Goal: Task Accomplishment & Management: Complete application form

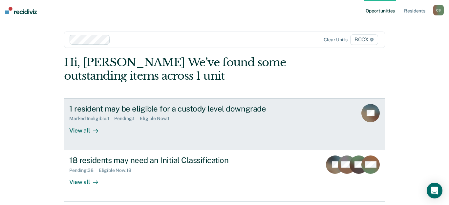
click at [83, 130] on div "View all" at bounding box center [87, 128] width 37 height 13
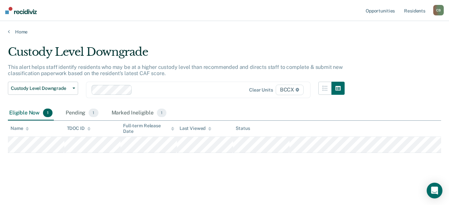
click at [174, 43] on main "Custody Level Downgrade This alert helps staff identify residents who may be at…" at bounding box center [224, 119] width 449 height 169
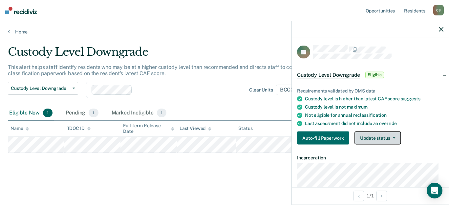
click at [373, 137] on button "Update status" at bounding box center [378, 138] width 46 height 13
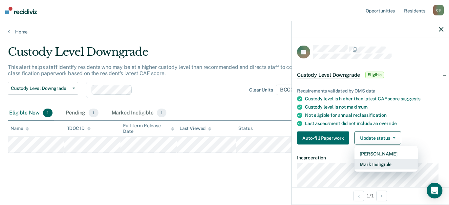
click at [371, 164] on button "Mark Ineligible" at bounding box center [386, 164] width 63 height 11
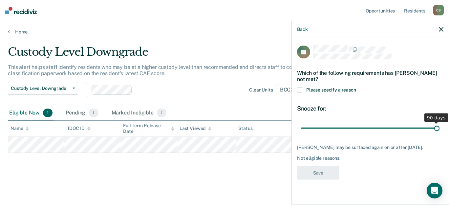
drag, startPoint x: 348, startPoint y: 128, endPoint x: 450, endPoint y: 128, distance: 102.2
type input "90"
click at [440, 128] on input "range" at bounding box center [370, 128] width 139 height 11
click at [343, 158] on div "Not eligible reasons:" at bounding box center [370, 159] width 147 height 6
click at [335, 157] on div "Not eligible reasons:" at bounding box center [370, 159] width 147 height 6
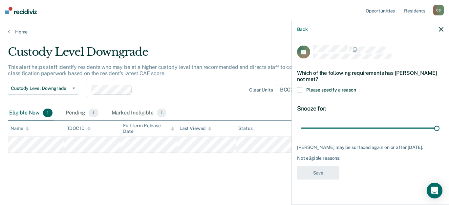
click at [299, 89] on span at bounding box center [299, 89] width 5 height 5
click at [356, 87] on input "Please specify a reason" at bounding box center [356, 87] width 0 height 0
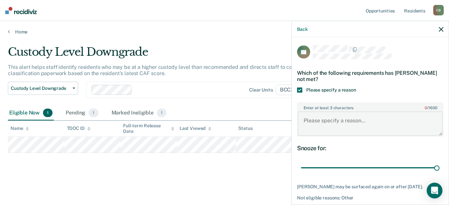
click at [349, 121] on textarea "Enter at least 3 characters 0 / 1600" at bounding box center [370, 124] width 145 height 24
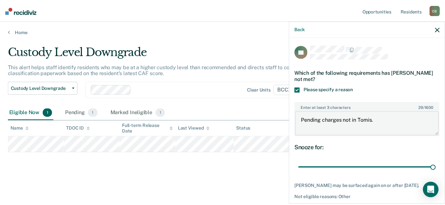
scroll to position [27, 0]
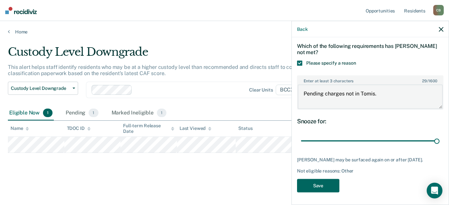
type textarea "Pending charges not in Tomis."
click at [322, 185] on button "Save" at bounding box center [318, 185] width 42 height 13
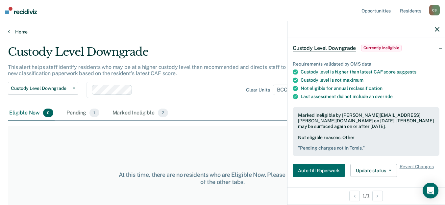
click at [155, 30] on link "Home" at bounding box center [222, 32] width 429 height 6
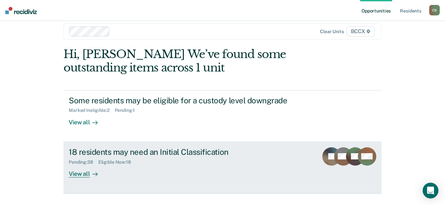
scroll to position [23, 0]
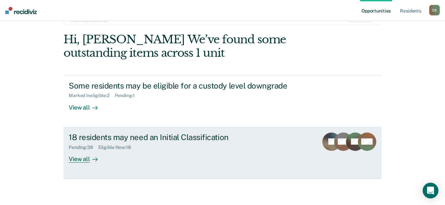
click at [74, 160] on div "View all" at bounding box center [87, 156] width 37 height 13
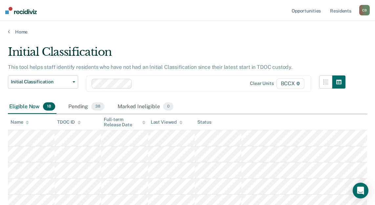
click at [244, 107] on div "Eligible Now 18 Pending 38 Marked Ineligible 0" at bounding box center [187, 107] width 359 height 15
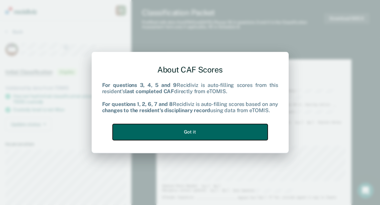
click at [221, 135] on button "Got it" at bounding box center [190, 132] width 155 height 16
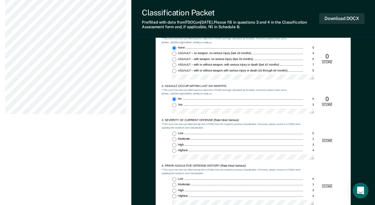
scroll to position [394, 0]
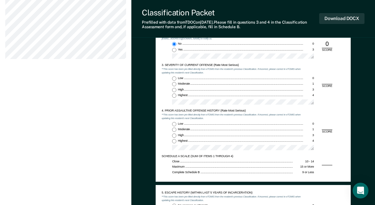
click at [173, 83] on input "Moderate 1" at bounding box center [174, 84] width 4 height 4
type textarea "x"
radio input "true"
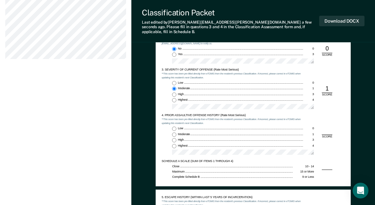
drag, startPoint x: 174, startPoint y: 123, endPoint x: 217, endPoint y: 124, distance: 43.4
click at [174, 127] on input "Low 0" at bounding box center [174, 129] width 4 height 4
type textarea "x"
radio input "true"
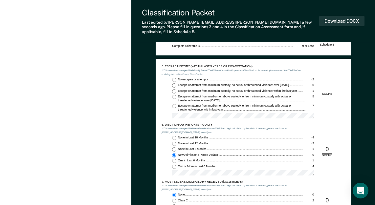
scroll to position [526, 0]
click at [174, 78] on input "No escapes or attempts -2" at bounding box center [174, 80] width 4 height 4
type textarea "x"
radio input "true"
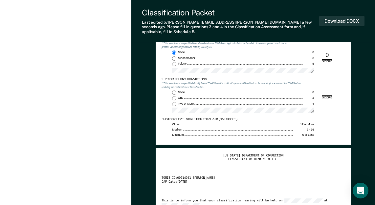
scroll to position [723, 0]
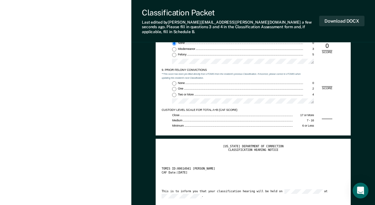
click at [173, 93] on input "Two or More 4" at bounding box center [174, 95] width 4 height 4
type textarea "x"
radio input "true"
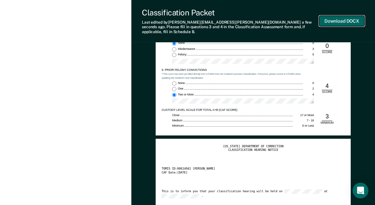
click at [342, 19] on button "Download DOCX" at bounding box center [341, 21] width 45 height 11
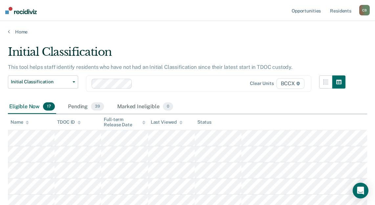
click at [247, 105] on div "Eligible Now 17 Pending 39 Marked Ineligible 0" at bounding box center [187, 107] width 359 height 15
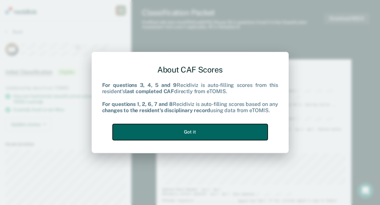
click at [178, 132] on button "Got it" at bounding box center [190, 132] width 155 height 16
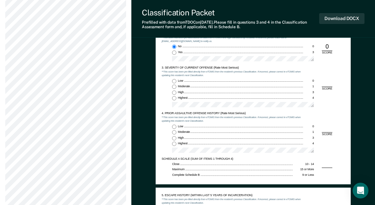
scroll to position [394, 0]
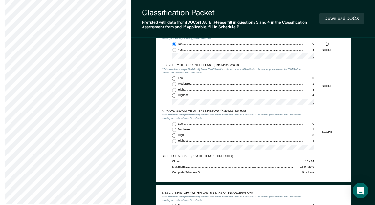
click at [173, 84] on input "Moderate 1" at bounding box center [174, 84] width 4 height 4
type textarea "x"
radio input "true"
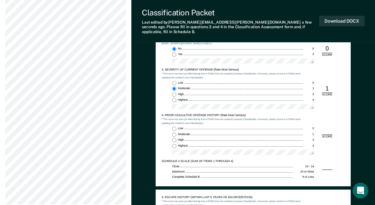
click at [175, 127] on input "Low 0" at bounding box center [174, 129] width 4 height 4
type textarea "x"
radio input "true"
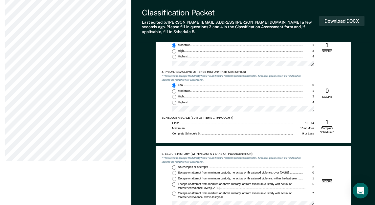
scroll to position [493, 0]
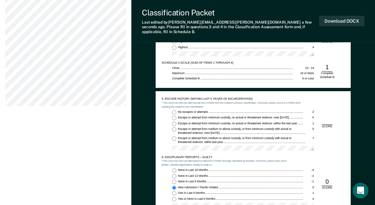
click at [174, 110] on input "No escapes or attempts -2" at bounding box center [174, 112] width 4 height 4
type textarea "x"
radio input "true"
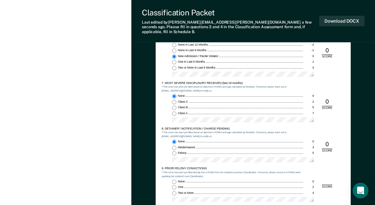
scroll to position [723, 0]
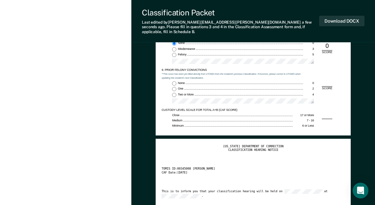
click at [174, 93] on div "None 0 One 2 Two or More 4" at bounding box center [233, 94] width 142 height 26
click at [175, 93] on input "Two or More 4" at bounding box center [174, 95] width 4 height 4
type textarea "x"
radio input "true"
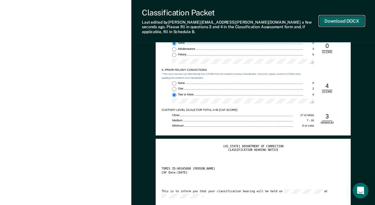
click at [339, 20] on button "Download DOCX" at bounding box center [341, 21] width 45 height 11
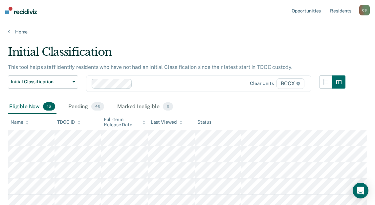
click at [246, 108] on div "Eligible Now 16 Pending 40 Marked Ineligible 0" at bounding box center [187, 107] width 359 height 15
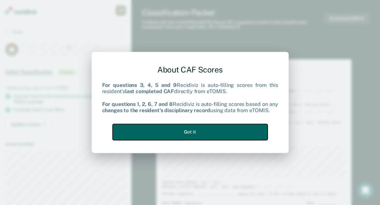
click at [201, 134] on button "Got it" at bounding box center [190, 132] width 155 height 16
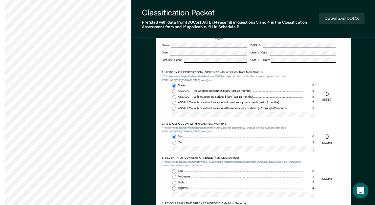
scroll to position [361, 0]
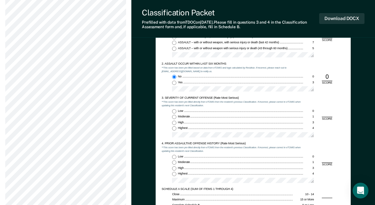
click at [173, 118] on input "Moderate 1" at bounding box center [174, 117] width 4 height 4
type textarea "x"
radio input "true"
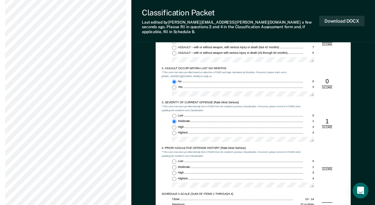
click at [175, 177] on input "Highest 4" at bounding box center [174, 179] width 4 height 4
type textarea "x"
radio input "true"
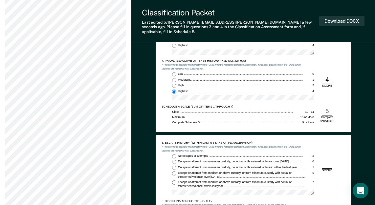
scroll to position [493, 0]
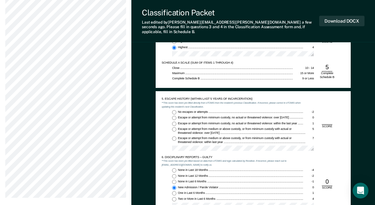
click at [173, 110] on input "No escapes or attempts -2" at bounding box center [174, 112] width 4 height 4
type textarea "x"
radio input "true"
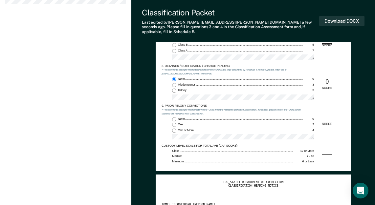
scroll to position [690, 0]
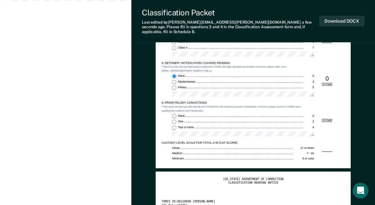
click at [173, 126] on input "Two or More 4" at bounding box center [174, 128] width 4 height 4
type textarea "x"
radio input "true"
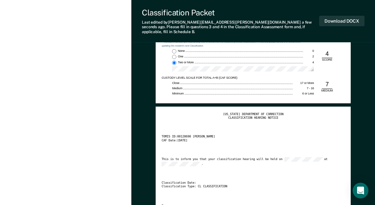
scroll to position [756, 0]
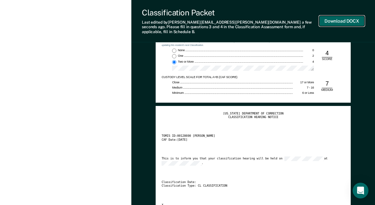
click at [332, 17] on button "Download DOCX" at bounding box center [341, 21] width 45 height 11
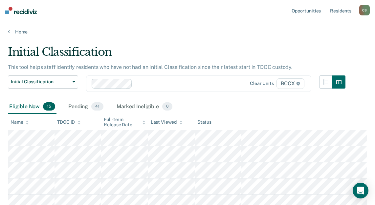
click at [290, 109] on div "Eligible Now 15 Pending 41 Marked Ineligible 0" at bounding box center [187, 107] width 359 height 15
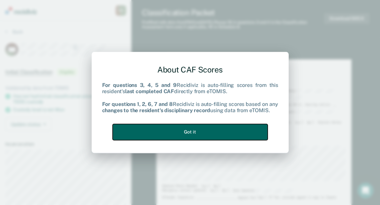
drag, startPoint x: 182, startPoint y: 129, endPoint x: 241, endPoint y: 135, distance: 58.8
click at [183, 129] on button "Got it" at bounding box center [190, 132] width 155 height 16
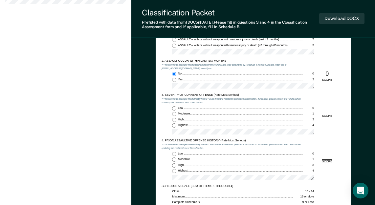
scroll to position [361, 0]
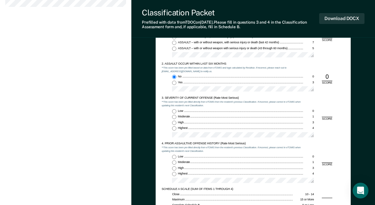
click at [174, 117] on input "Moderate 1" at bounding box center [174, 117] width 4 height 4
type textarea "x"
radio input "true"
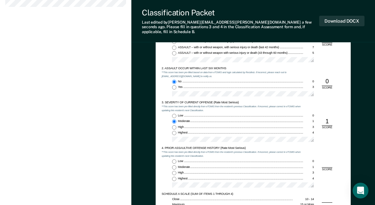
click at [174, 177] on input "Highest 4" at bounding box center [174, 179] width 4 height 4
type textarea "x"
radio input "true"
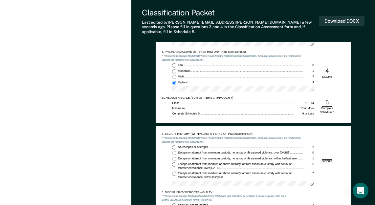
scroll to position [460, 0]
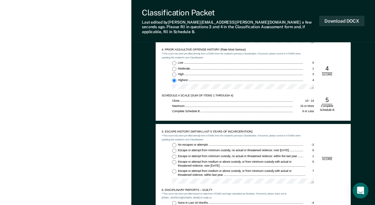
click at [172, 143] on input "No escapes or attempts -2" at bounding box center [174, 145] width 4 height 4
type textarea "x"
radio input "true"
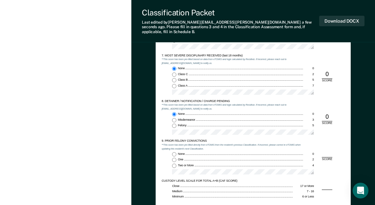
scroll to position [723, 0]
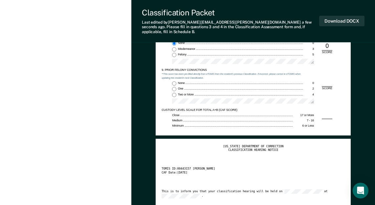
click at [174, 93] on input "Two or More 4" at bounding box center [174, 95] width 4 height 4
type textarea "x"
radio input "true"
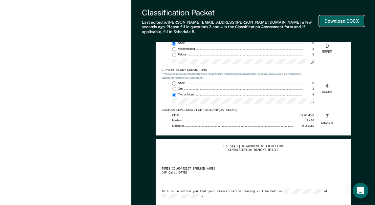
click at [337, 20] on button "Download DOCX" at bounding box center [341, 21] width 45 height 11
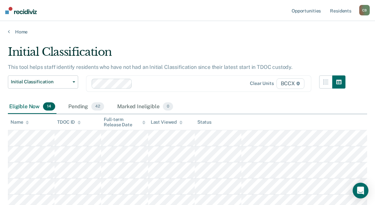
click at [238, 105] on div "Eligible Now 14 Pending 42 Marked Ineligible 0" at bounding box center [187, 107] width 359 height 15
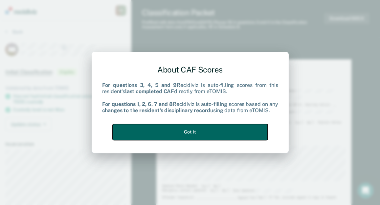
click at [195, 128] on button "Got it" at bounding box center [190, 132] width 155 height 16
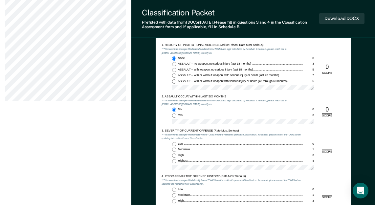
scroll to position [361, 0]
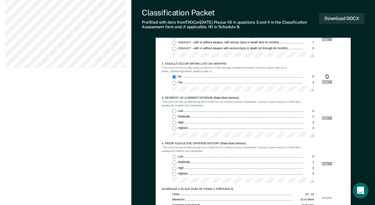
click at [173, 116] on input "Moderate 1" at bounding box center [174, 117] width 4 height 4
type textarea "x"
radio input "true"
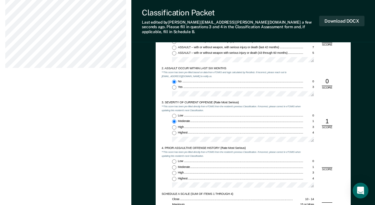
click at [173, 177] on input "Highest 4" at bounding box center [174, 179] width 4 height 4
type textarea "x"
radio input "true"
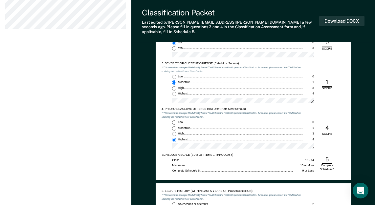
scroll to position [460, 0]
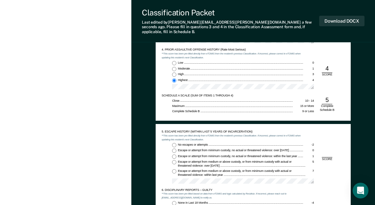
click at [174, 143] on input "No escapes or attempts -2" at bounding box center [174, 145] width 4 height 4
type textarea "x"
radio input "true"
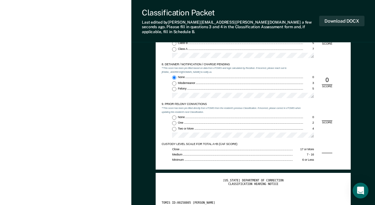
scroll to position [690, 0]
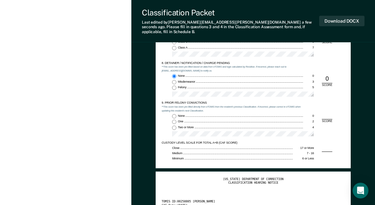
click at [173, 126] on input "Two or More 4" at bounding box center [174, 128] width 4 height 4
type textarea "x"
radio input "true"
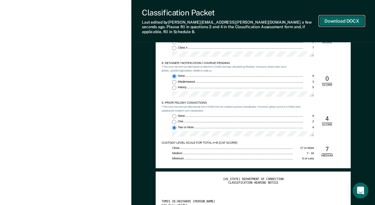
click at [340, 16] on button "Download DOCX" at bounding box center [341, 21] width 45 height 11
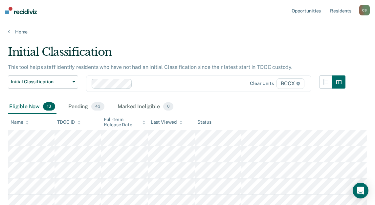
click at [314, 116] on th at bounding box center [304, 122] width 126 height 16
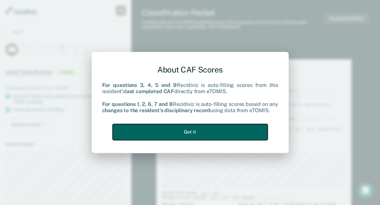
click at [218, 133] on button "Got it" at bounding box center [190, 132] width 155 height 16
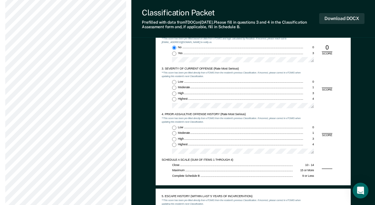
scroll to position [394, 0]
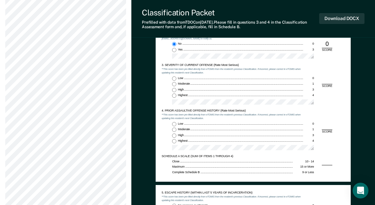
click at [174, 85] on input "Moderate 1" at bounding box center [174, 84] width 4 height 4
type textarea "x"
radio input "true"
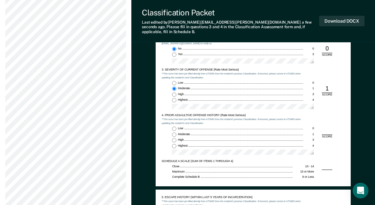
click at [176, 127] on input "Low 0" at bounding box center [174, 129] width 4 height 4
type textarea "x"
radio input "true"
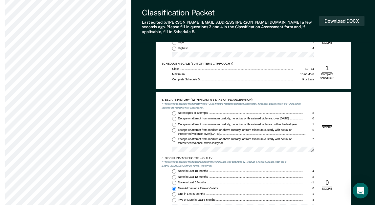
scroll to position [493, 0]
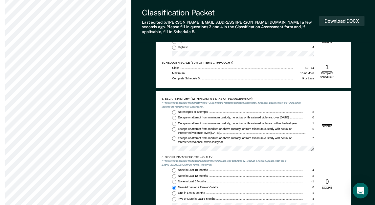
click at [172, 110] on input "No escapes or attempts -2" at bounding box center [174, 112] width 4 height 4
type textarea "x"
radio input "true"
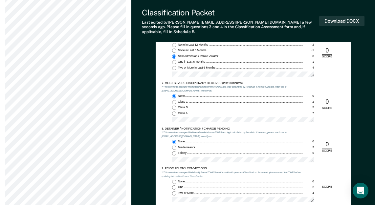
scroll to position [723, 0]
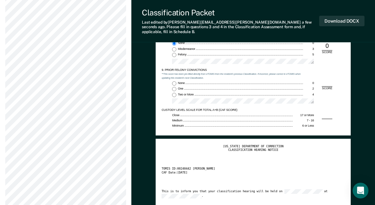
click at [175, 93] on input "Two or More 4" at bounding box center [174, 95] width 4 height 4
type textarea "x"
radio input "true"
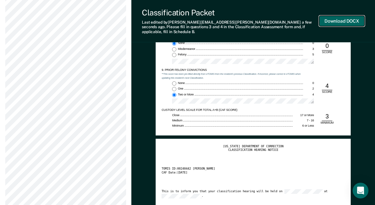
click at [338, 17] on button "Download DOCX" at bounding box center [341, 21] width 45 height 11
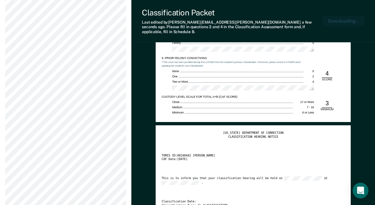
scroll to position [755, 0]
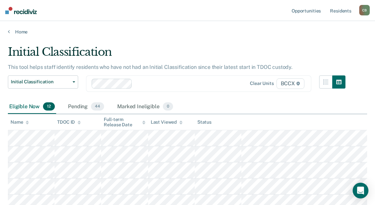
click at [274, 108] on div "Eligible Now 12 Pending 44 Marked Ineligible 0" at bounding box center [187, 107] width 359 height 15
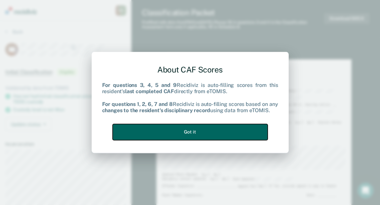
click at [222, 130] on button "Got it" at bounding box center [190, 132] width 155 height 16
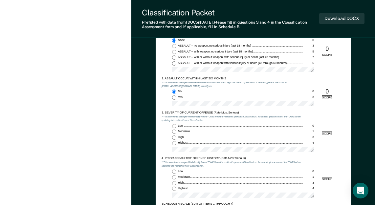
scroll to position [361, 0]
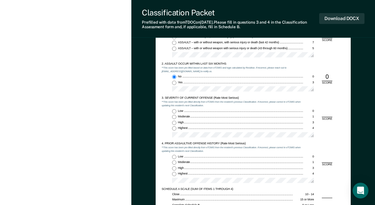
click at [174, 128] on input "Highest 4" at bounding box center [174, 128] width 4 height 4
type textarea "x"
radio input "true"
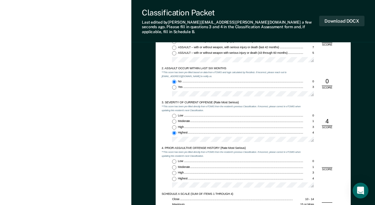
click at [175, 160] on input "Low 0" at bounding box center [174, 162] width 4 height 4
type textarea "x"
radio input "true"
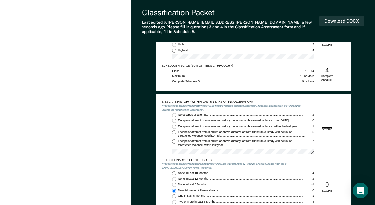
scroll to position [493, 0]
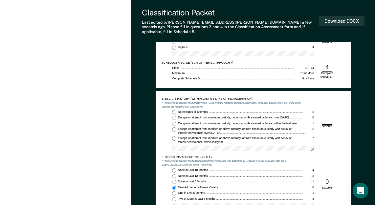
click at [175, 110] on input "No escapes or attempts -2" at bounding box center [174, 112] width 4 height 4
type textarea "x"
radio input "true"
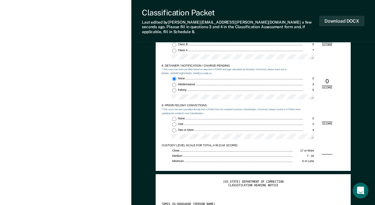
scroll to position [690, 0]
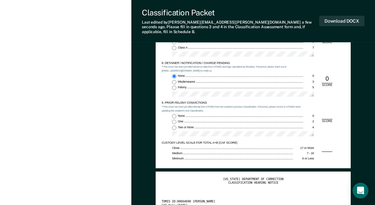
click at [175, 114] on input "None 0" at bounding box center [174, 116] width 4 height 4
type textarea "x"
radio input "true"
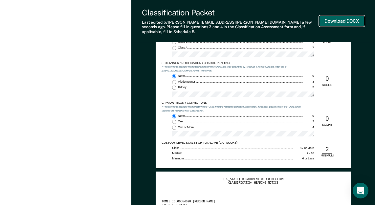
click at [339, 19] on button "Download DOCX" at bounding box center [341, 21] width 45 height 11
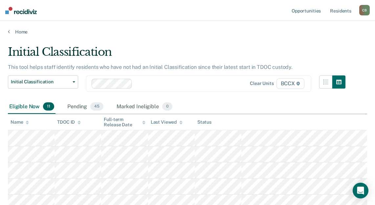
click at [273, 121] on th at bounding box center [304, 122] width 126 height 16
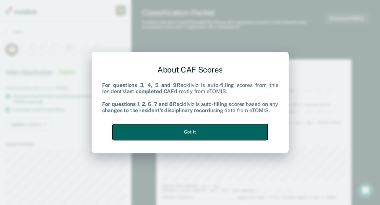
click at [208, 130] on button "Got it" at bounding box center [190, 132] width 155 height 16
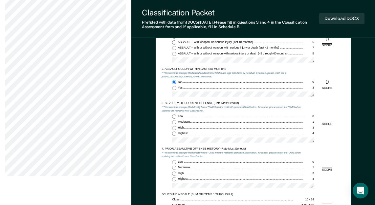
scroll to position [361, 0]
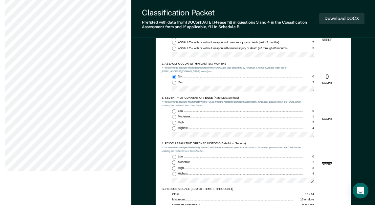
click at [174, 118] on input "Moderate 1" at bounding box center [174, 117] width 4 height 4
type textarea "x"
radio input "true"
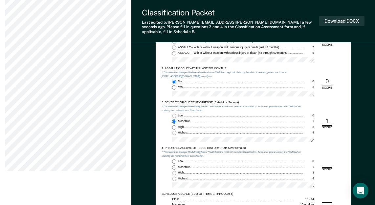
click at [175, 160] on input "Low 0" at bounding box center [174, 162] width 4 height 4
type textarea "x"
radio input "true"
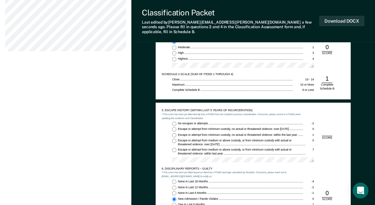
scroll to position [493, 0]
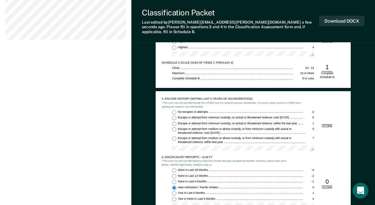
click at [175, 110] on input "No escapes or attempts -2" at bounding box center [174, 112] width 4 height 4
type textarea "x"
radio input "true"
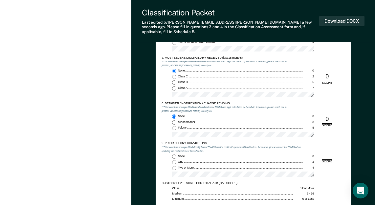
scroll to position [657, 0]
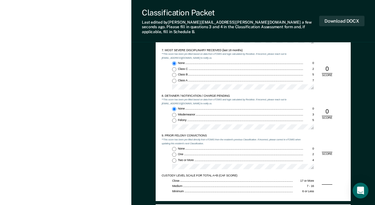
click at [173, 153] on input "One 2" at bounding box center [174, 155] width 4 height 4
type textarea "x"
radio input "true"
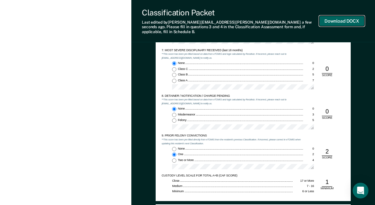
click at [342, 19] on button "Download DOCX" at bounding box center [341, 21] width 45 height 11
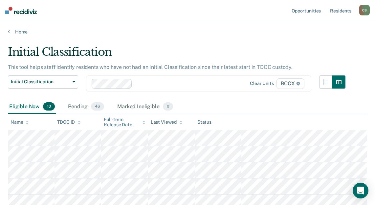
click at [304, 53] on div "Initial Classification" at bounding box center [177, 54] width 338 height 19
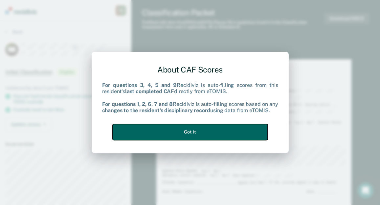
click at [175, 134] on button "Got it" at bounding box center [190, 132] width 155 height 16
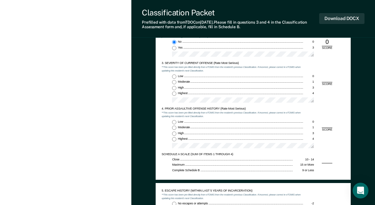
scroll to position [329, 0]
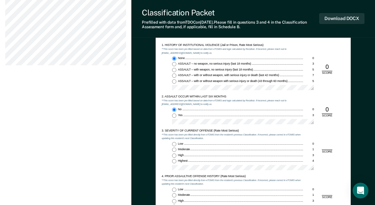
click at [173, 159] on div "Low 0 Moderate 1 High 3 Highest 4" at bounding box center [233, 157] width 142 height 31
click at [176, 162] on input "Highest 4" at bounding box center [174, 161] width 4 height 4
type textarea "x"
radio input "true"
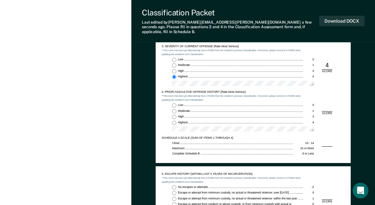
scroll to position [427, 0]
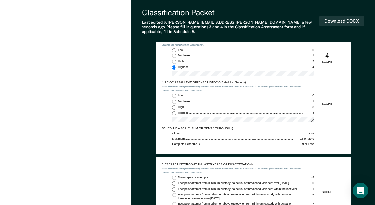
click at [172, 111] on input "Highest 4" at bounding box center [174, 113] width 4 height 4
type textarea "x"
radio input "true"
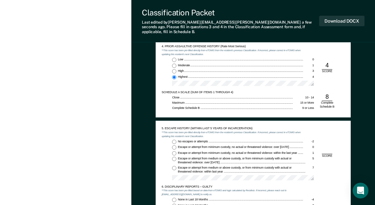
scroll to position [493, 0]
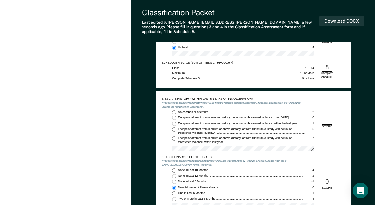
click at [174, 110] on input "No escapes or attempts -2" at bounding box center [174, 112] width 4 height 4
type textarea "x"
radio input "true"
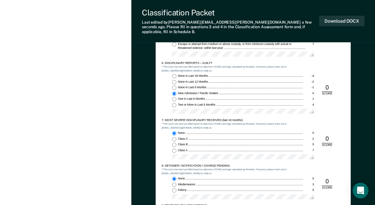
scroll to position [624, 0]
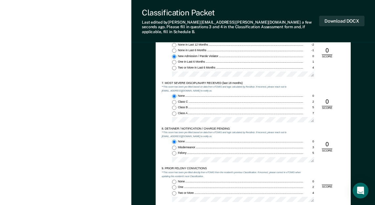
click at [172, 192] on input "Two or More 4" at bounding box center [174, 194] width 4 height 4
type textarea "x"
radio input "true"
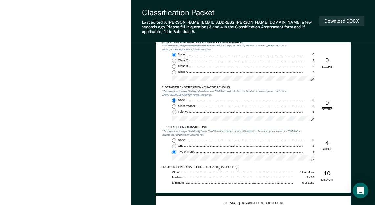
scroll to position [723, 0]
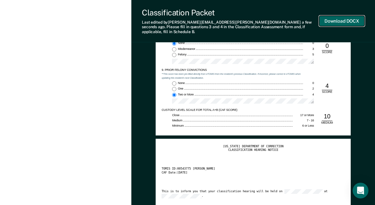
click at [340, 17] on button "Download DOCX" at bounding box center [341, 21] width 45 height 11
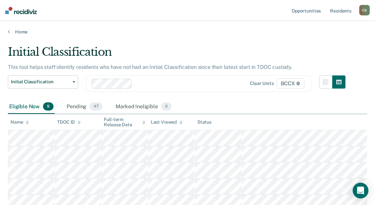
click at [228, 102] on div "Eligible Now 9 Pending 47 Marked Ineligible 0" at bounding box center [187, 107] width 359 height 15
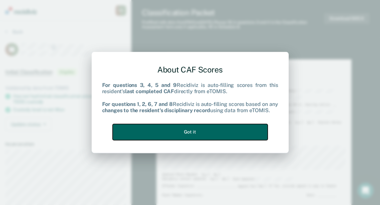
click at [201, 133] on button "Got it" at bounding box center [190, 132] width 155 height 16
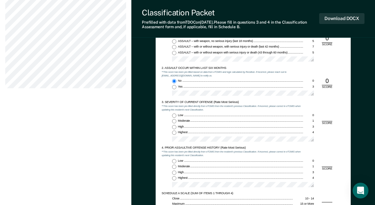
scroll to position [361, 0]
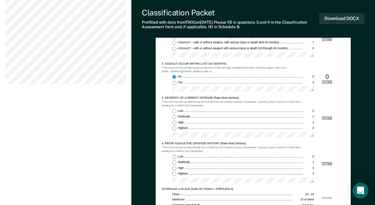
click at [175, 127] on input "Highest 4" at bounding box center [174, 128] width 4 height 4
type textarea "x"
radio input "true"
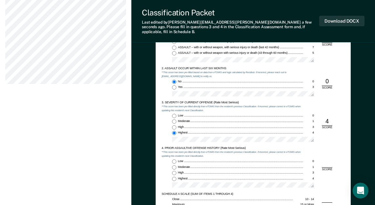
click at [176, 160] on input "Low 0" at bounding box center [174, 162] width 4 height 4
type textarea "x"
radio input "true"
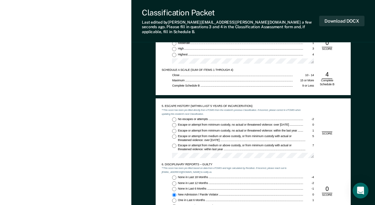
scroll to position [493, 0]
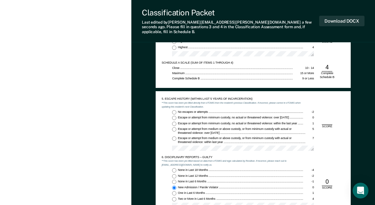
click at [175, 110] on input "No escapes or attempts -2" at bounding box center [174, 112] width 4 height 4
type textarea "x"
radio input "true"
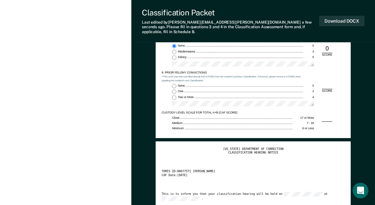
scroll to position [723, 0]
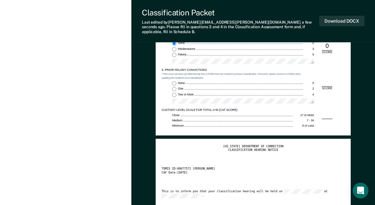
click at [175, 81] on input "None 0" at bounding box center [174, 83] width 4 height 4
type textarea "x"
radio input "true"
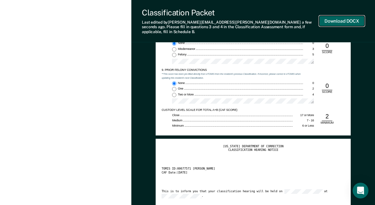
click at [335, 19] on button "Download DOCX" at bounding box center [341, 21] width 45 height 11
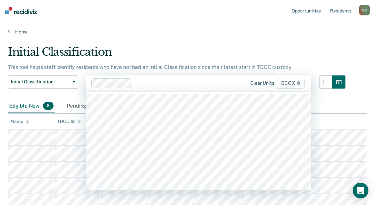
click at [208, 83] on div at bounding box center [188, 84] width 106 height 8
click at [181, 50] on div "Initial Classification" at bounding box center [177, 54] width 338 height 19
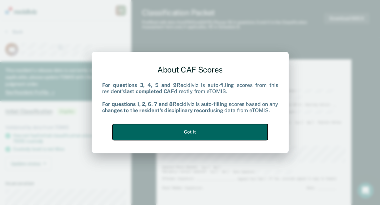
click at [198, 130] on button "Got it" at bounding box center [190, 132] width 155 height 16
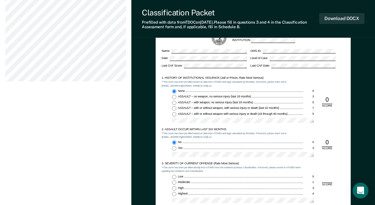
scroll to position [394, 0]
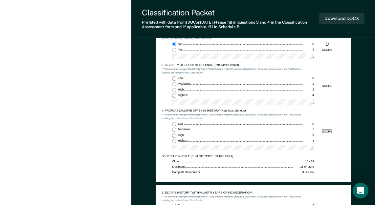
click at [174, 96] on input "Highest 4" at bounding box center [174, 96] width 4 height 4
type textarea "x"
radio input "true"
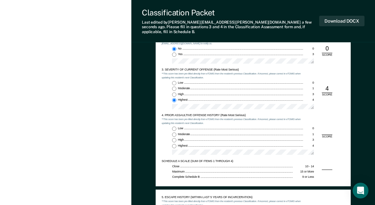
click at [175, 127] on input "Low 0" at bounding box center [174, 129] width 4 height 4
type textarea "x"
radio input "true"
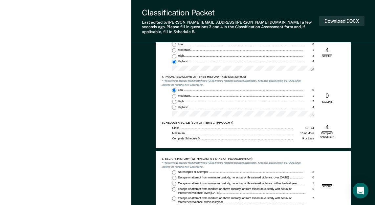
scroll to position [493, 0]
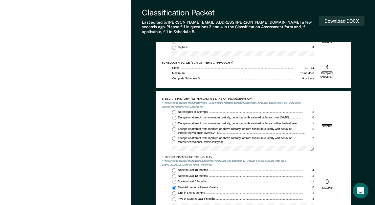
click at [174, 110] on input "No escapes or attempts -2" at bounding box center [174, 112] width 4 height 4
type textarea "x"
radio input "true"
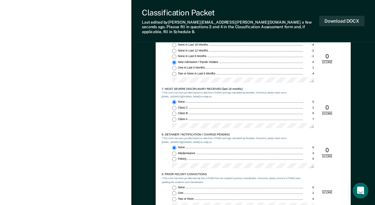
scroll to position [657, 0]
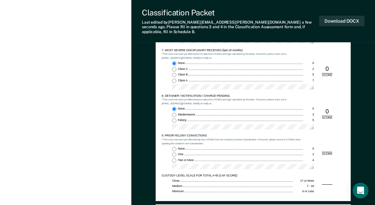
click at [175, 147] on input "None 0" at bounding box center [174, 149] width 4 height 4
type textarea "x"
radio input "true"
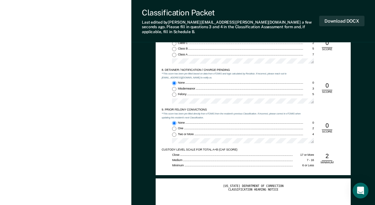
scroll to position [723, 0]
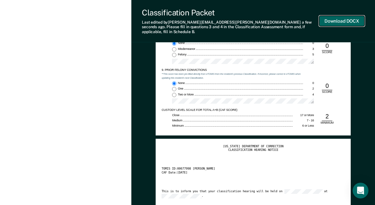
click at [333, 17] on button "Download DOCX" at bounding box center [341, 21] width 45 height 11
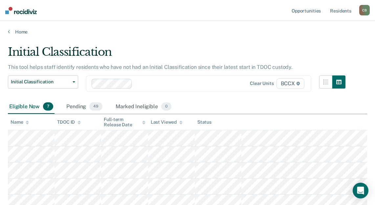
click at [332, 109] on div "Eligible Now 7 Pending 49 Marked Ineligible 0" at bounding box center [187, 107] width 359 height 15
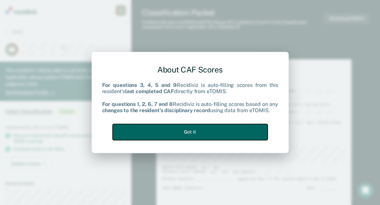
click at [183, 132] on button "Got it" at bounding box center [190, 132] width 155 height 16
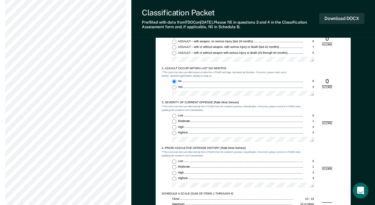
scroll to position [361, 0]
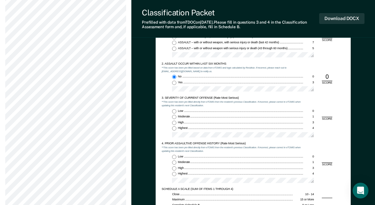
click at [174, 117] on input "Moderate 1" at bounding box center [174, 117] width 4 height 4
type textarea "x"
radio input "true"
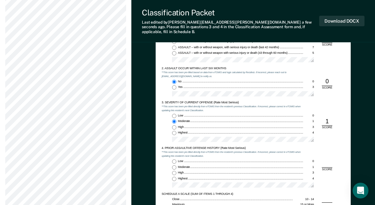
click at [175, 160] on input "Low 0" at bounding box center [174, 162] width 4 height 4
type textarea "x"
radio input "true"
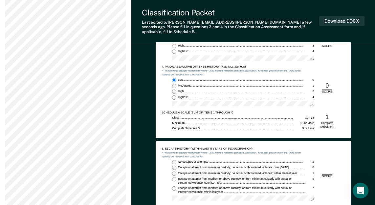
scroll to position [460, 0]
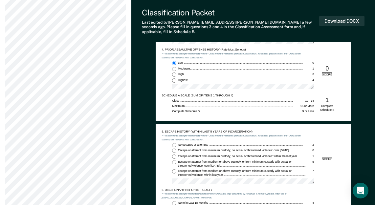
click at [173, 143] on input "No escapes or attempts -2" at bounding box center [174, 145] width 4 height 4
type textarea "x"
radio input "true"
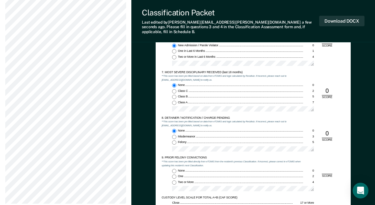
scroll to position [657, 0]
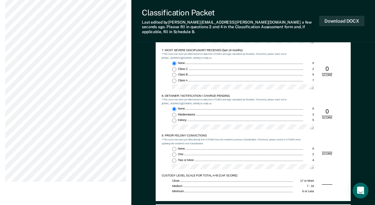
click at [174, 159] on input "Two or More 4" at bounding box center [174, 161] width 4 height 4
type textarea "x"
radio input "true"
click at [175, 119] on input "Felony 5" at bounding box center [174, 121] width 4 height 4
type textarea "x"
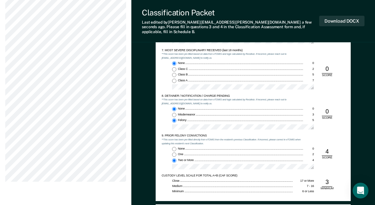
radio input "false"
radio input "true"
click at [331, 19] on button "Download DOCX" at bounding box center [341, 21] width 45 height 11
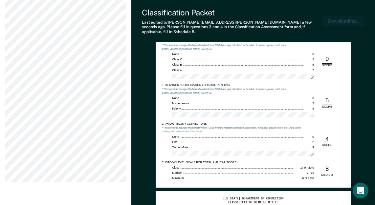
scroll to position [689, 0]
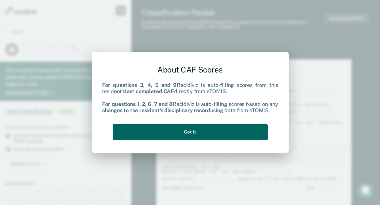
click at [218, 124] on div "About CAF Scores For questions 3, 4, 5 and 9 Recidiviz is auto-filling scores f…" at bounding box center [190, 101] width 176 height 83
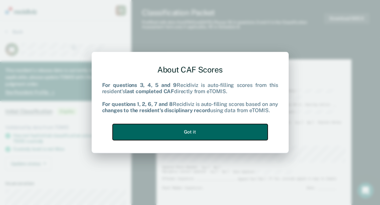
click at [223, 133] on button "Got it" at bounding box center [190, 132] width 155 height 16
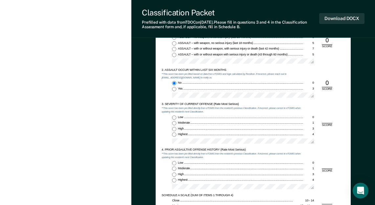
scroll to position [361, 0]
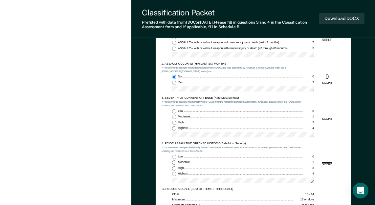
click at [174, 126] on div "Low 0 Moderate 1 High 3 Highest 4" at bounding box center [233, 124] width 142 height 31
click at [173, 128] on input "Highest 4" at bounding box center [174, 128] width 4 height 4
type textarea "x"
radio input "true"
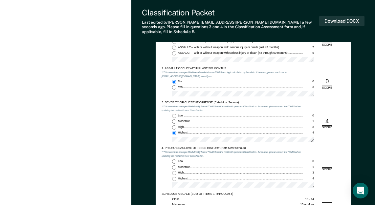
click at [175, 160] on input "Low 0" at bounding box center [174, 162] width 4 height 4
type textarea "x"
radio input "true"
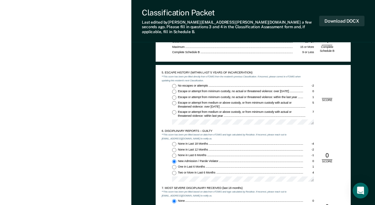
scroll to position [526, 0]
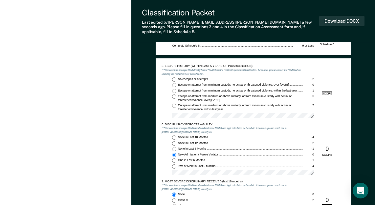
click at [174, 78] on input "No escapes or attempts -2" at bounding box center [174, 80] width 4 height 4
type textarea "x"
radio input "true"
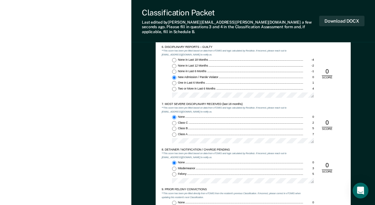
scroll to position [657, 0]
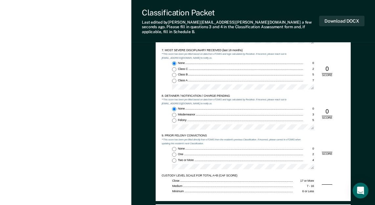
click at [176, 147] on input "None 0" at bounding box center [174, 149] width 4 height 4
type textarea "x"
radio input "true"
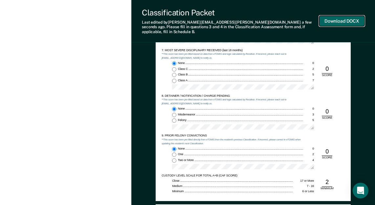
click at [334, 18] on button "Download DOCX" at bounding box center [341, 21] width 45 height 11
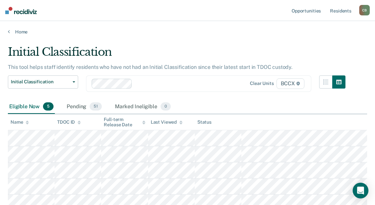
click at [234, 103] on div "Eligible Now 5 Pending 51 Marked Ineligible 0" at bounding box center [187, 107] width 359 height 15
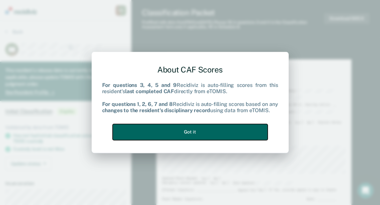
click at [203, 134] on button "Got it" at bounding box center [190, 132] width 155 height 16
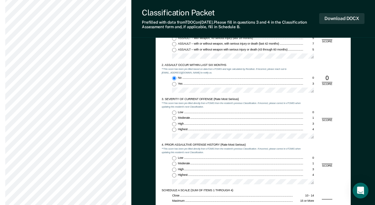
scroll to position [361, 0]
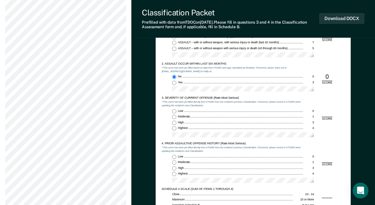
click at [175, 128] on input "Highest 4" at bounding box center [174, 128] width 4 height 4
type textarea "x"
radio input "true"
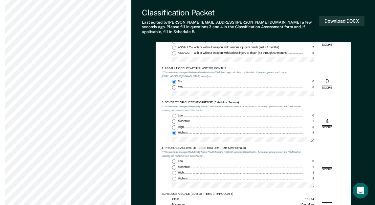
click at [175, 177] on input "Highest 4" at bounding box center [174, 179] width 4 height 4
type textarea "x"
radio input "true"
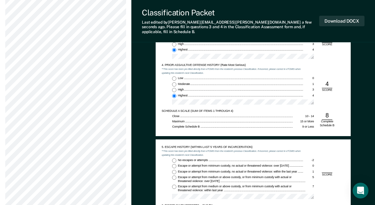
scroll to position [460, 0]
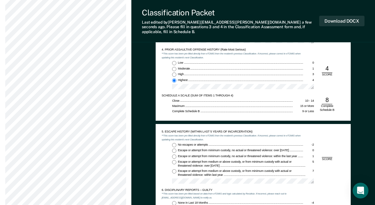
click at [173, 143] on input "No escapes or attempts -2" at bounding box center [174, 145] width 4 height 4
type textarea "x"
radio input "true"
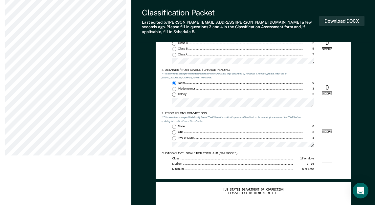
scroll to position [690, 0]
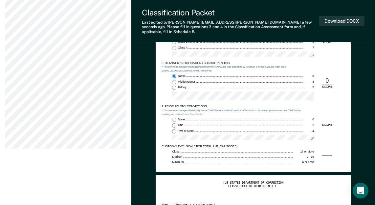
click at [173, 129] on input "Two or More 4" at bounding box center [174, 131] width 4 height 4
type textarea "x"
radio input "true"
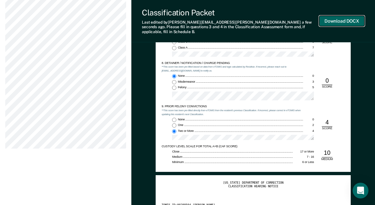
click at [331, 18] on button "Download DOCX" at bounding box center [341, 21] width 45 height 11
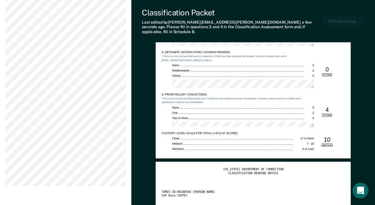
scroll to position [722, 0]
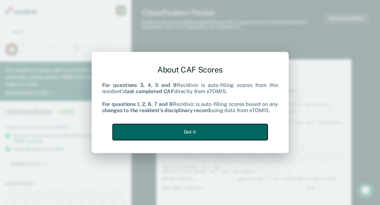
click at [180, 128] on button "Got it" at bounding box center [190, 132] width 155 height 16
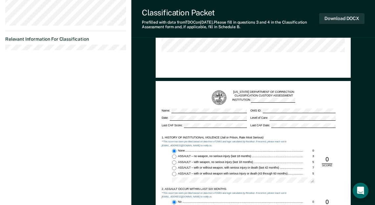
scroll to position [329, 0]
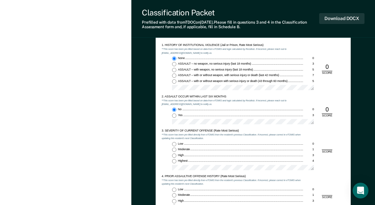
click at [173, 163] on input "Highest 4" at bounding box center [174, 161] width 4 height 4
type textarea "x"
radio input "true"
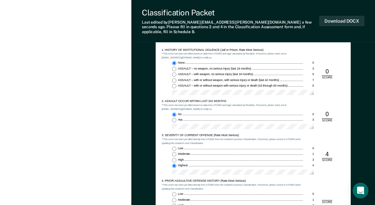
click at [176, 193] on input "Low 0" at bounding box center [174, 195] width 4 height 4
type textarea "x"
radio input "true"
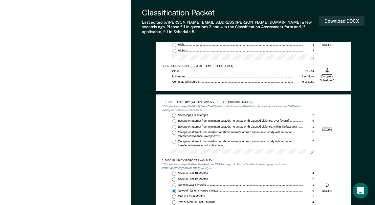
scroll to position [493, 0]
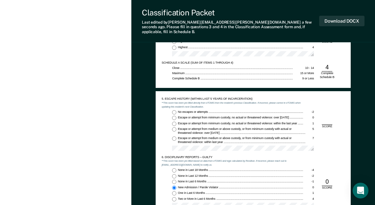
click at [174, 110] on input "No escapes or attempts -2" at bounding box center [174, 112] width 4 height 4
type textarea "x"
radio input "true"
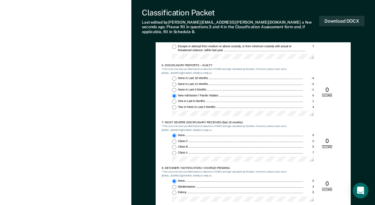
scroll to position [624, 0]
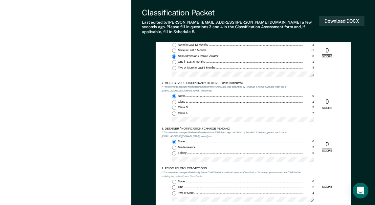
click at [173, 180] on input "None 0" at bounding box center [174, 182] width 4 height 4
type textarea "x"
radio input "true"
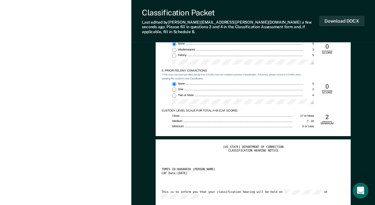
scroll to position [723, 0]
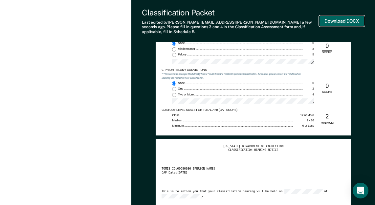
click at [331, 17] on button "Download DOCX" at bounding box center [341, 21] width 45 height 11
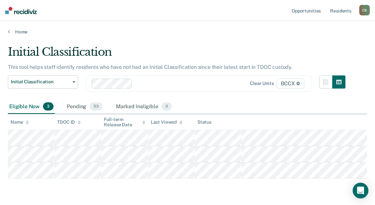
click at [155, 193] on div "Initial Classification This tool helps staff identify residents who have not ha…" at bounding box center [187, 121] width 359 height 152
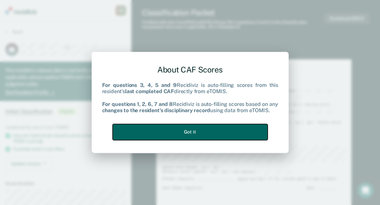
click at [220, 128] on button "Got it" at bounding box center [190, 132] width 155 height 16
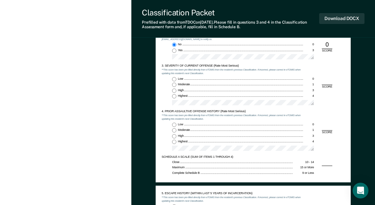
scroll to position [394, 0]
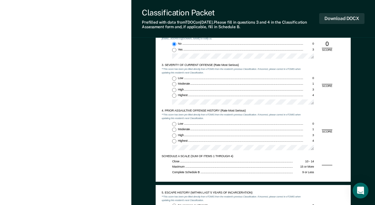
click at [175, 77] on input "Low 0" at bounding box center [174, 79] width 4 height 4
type textarea "x"
radio input "true"
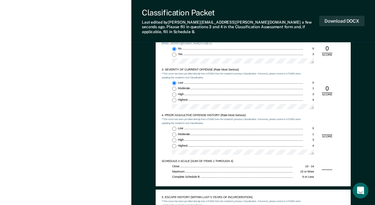
click at [174, 127] on input "Low 0" at bounding box center [174, 129] width 4 height 4
type textarea "x"
radio input "true"
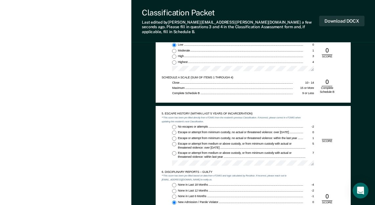
scroll to position [493, 0]
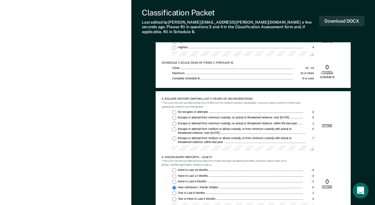
click at [174, 110] on input "No escapes or attempts -2" at bounding box center [174, 112] width 4 height 4
type textarea "x"
radio input "true"
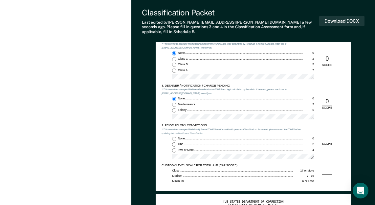
scroll to position [690, 0]
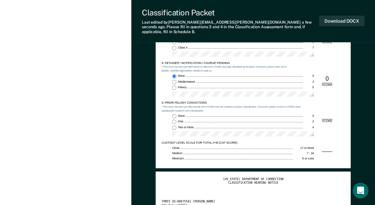
click at [174, 114] on input "None 0" at bounding box center [174, 116] width 4 height 4
type textarea "x"
radio input "true"
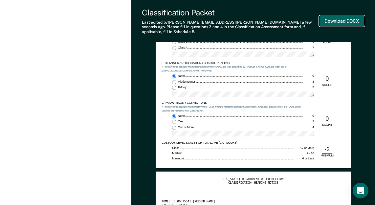
click at [344, 16] on button "Download DOCX" at bounding box center [341, 21] width 45 height 11
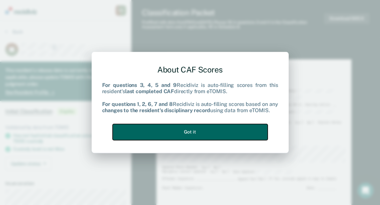
click at [228, 129] on button "Got it" at bounding box center [190, 132] width 155 height 16
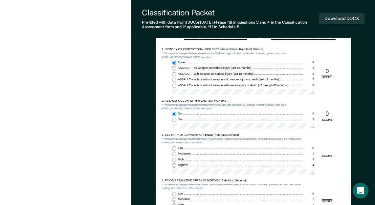
scroll to position [329, 0]
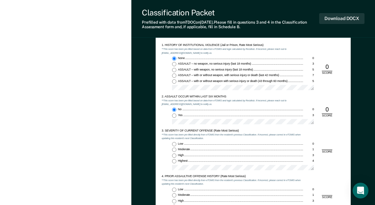
click at [173, 143] on input "Low 0" at bounding box center [174, 144] width 4 height 4
type textarea "x"
radio input "true"
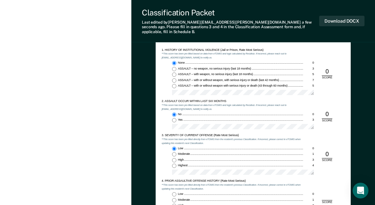
click at [176, 193] on input "Low 0" at bounding box center [174, 195] width 4 height 4
type textarea "x"
radio input "true"
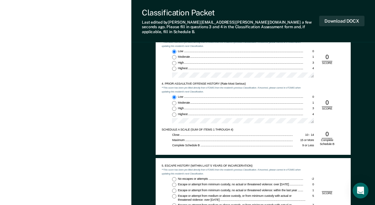
scroll to position [427, 0]
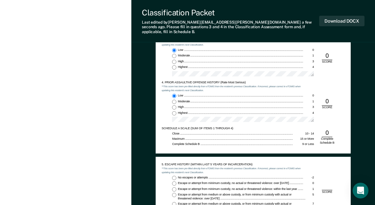
click at [174, 176] on input "No escapes or attempts -2" at bounding box center [174, 178] width 4 height 4
type textarea "x"
radio input "true"
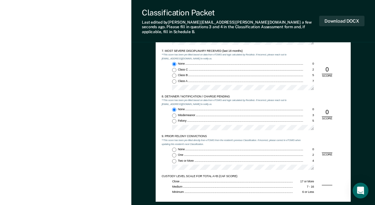
scroll to position [657, 0]
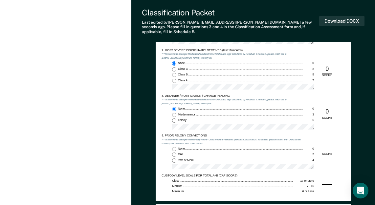
click at [175, 147] on input "None 0" at bounding box center [174, 149] width 4 height 4
type textarea "x"
radio input "true"
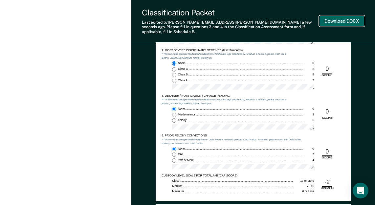
click at [336, 19] on button "Download DOCX" at bounding box center [341, 21] width 45 height 11
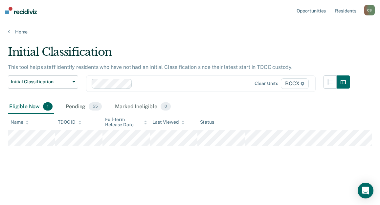
click at [263, 169] on div "Initial Classification This tool helps staff identify residents who have not ha…" at bounding box center [190, 111] width 364 height 132
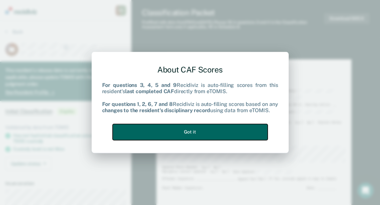
click at [203, 132] on button "Got it" at bounding box center [190, 132] width 155 height 16
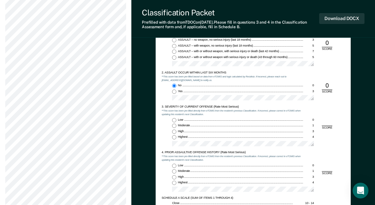
scroll to position [361, 0]
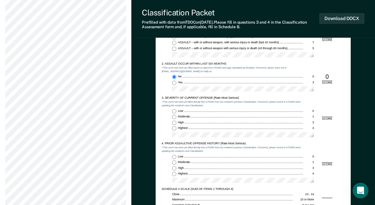
click at [173, 116] on input "Moderate 1" at bounding box center [174, 117] width 4 height 4
type textarea "x"
radio input "true"
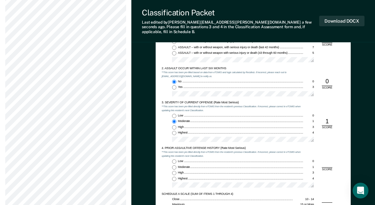
click at [177, 160] on label "Low 0" at bounding box center [243, 162] width 142 height 4
click at [176, 160] on input "Low 0" at bounding box center [174, 162] width 4 height 4
type textarea "x"
radio input "true"
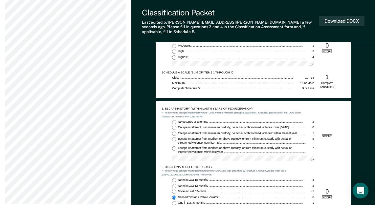
scroll to position [493, 0]
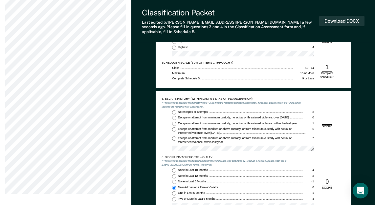
click at [174, 110] on input "No escapes or attempts -2" at bounding box center [174, 112] width 4 height 4
type textarea "x"
radio input "true"
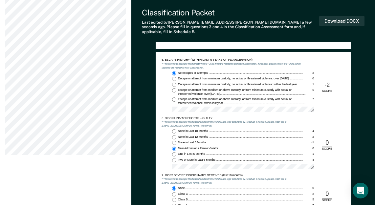
scroll to position [657, 0]
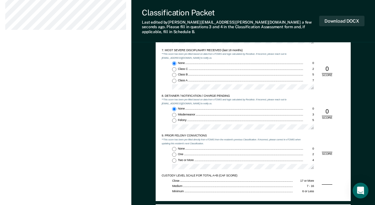
click at [174, 159] on input "Two or More 4" at bounding box center [174, 161] width 4 height 4
type textarea "x"
radio input "true"
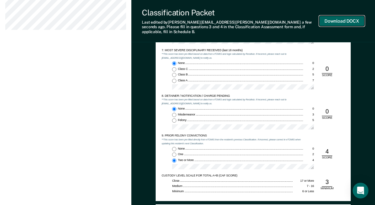
click at [335, 20] on button "Download DOCX" at bounding box center [341, 21] width 45 height 11
type textarea "x"
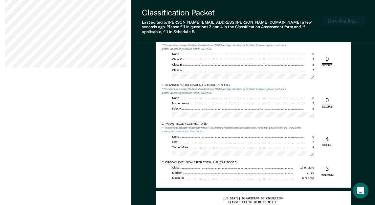
scroll to position [689, 0]
